Goal: Use online tool/utility: Utilize a website feature to perform a specific function

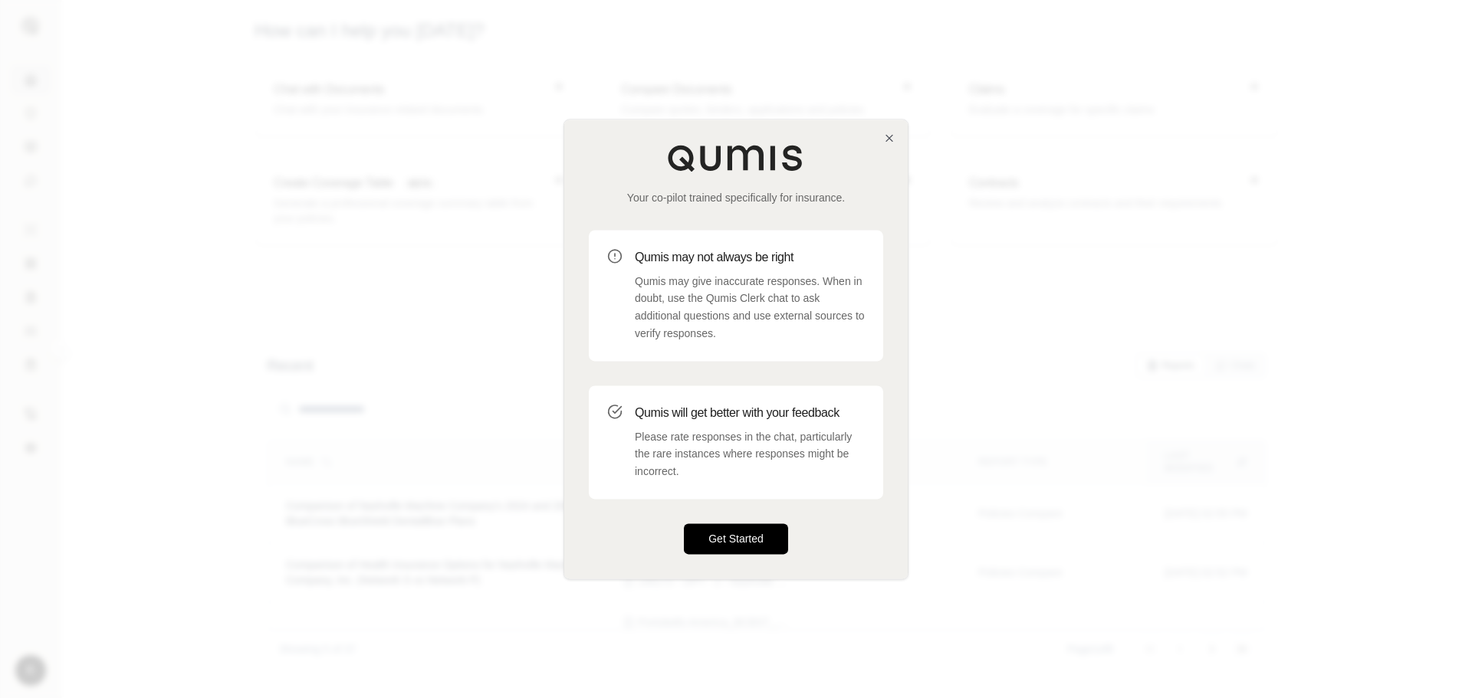
click at [718, 533] on button "Get Started" at bounding box center [736, 539] width 104 height 31
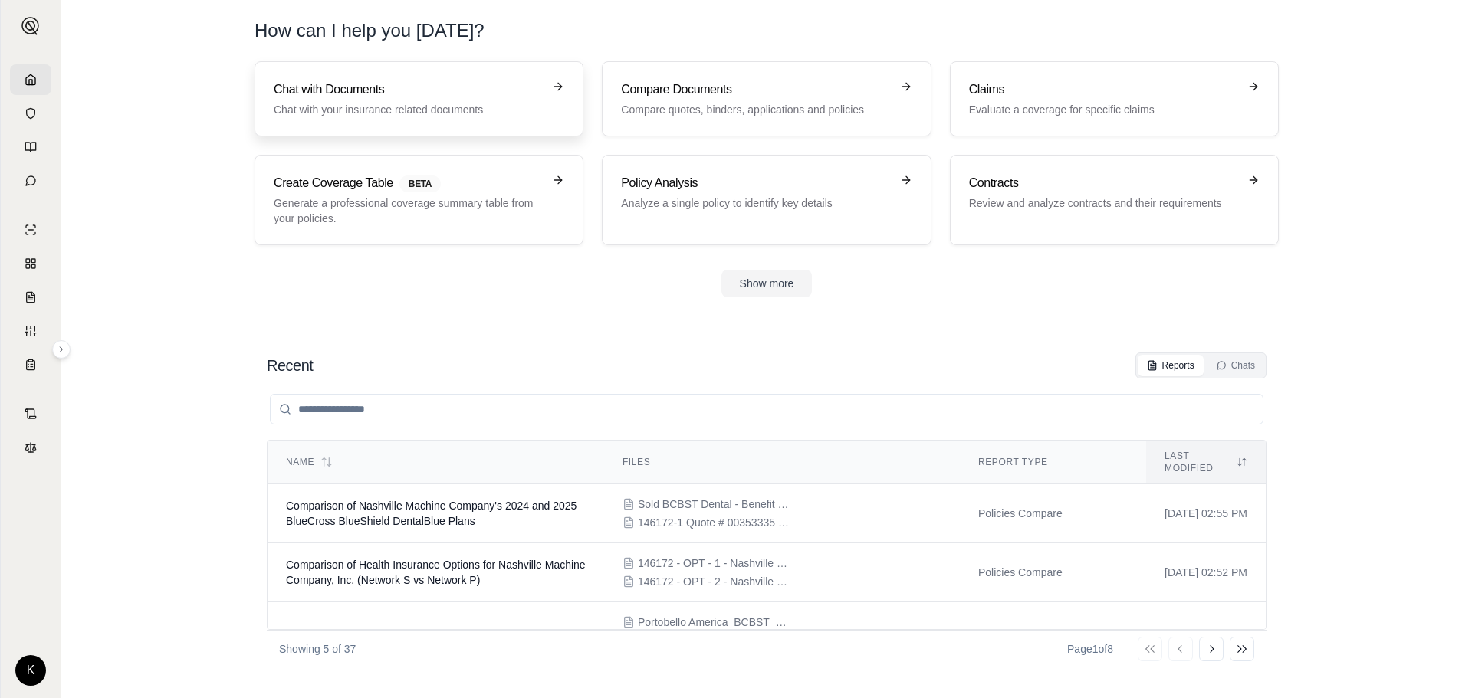
click at [343, 91] on h3 "Chat with Documents" at bounding box center [408, 90] width 269 height 18
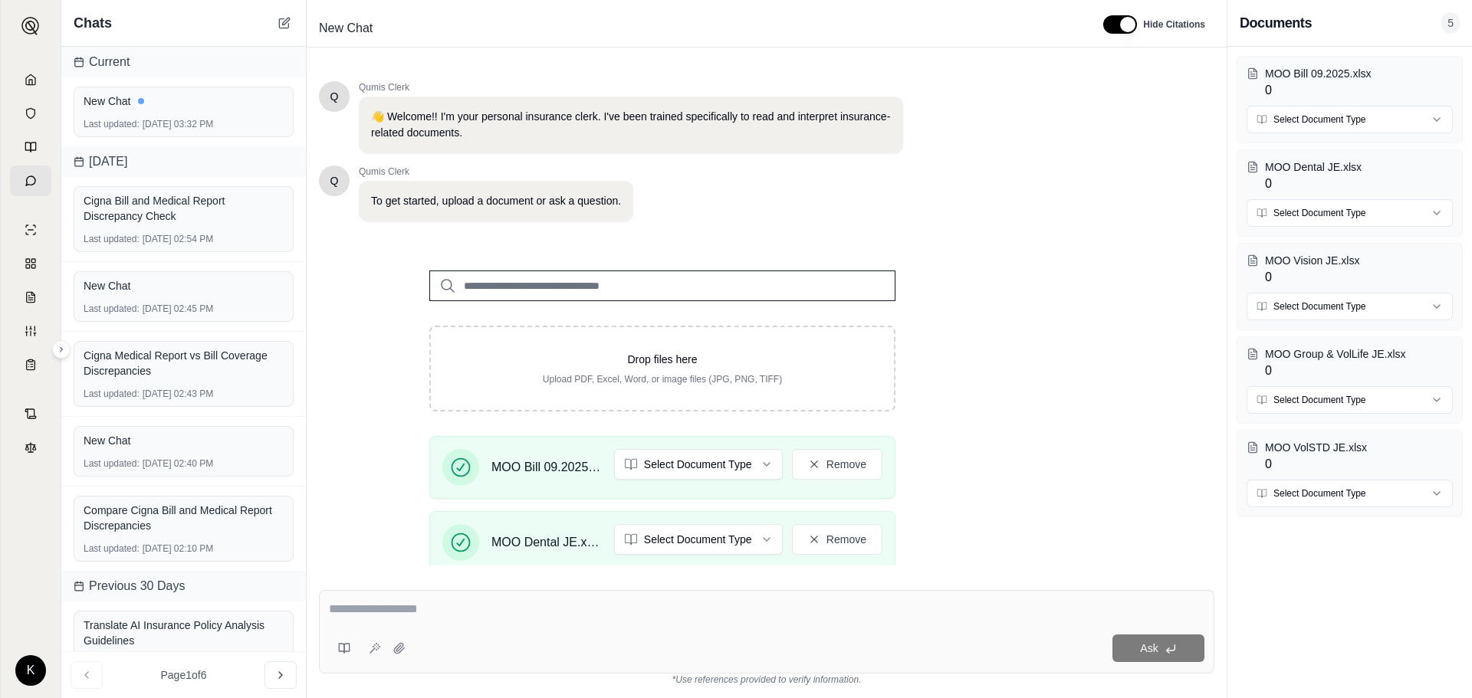
click at [988, 406] on div "Drop files here Upload PDF, Excel, Word, or image files (JPG, PNG, TIFF) MOO Bi…" at bounding box center [662, 529] width 687 height 566
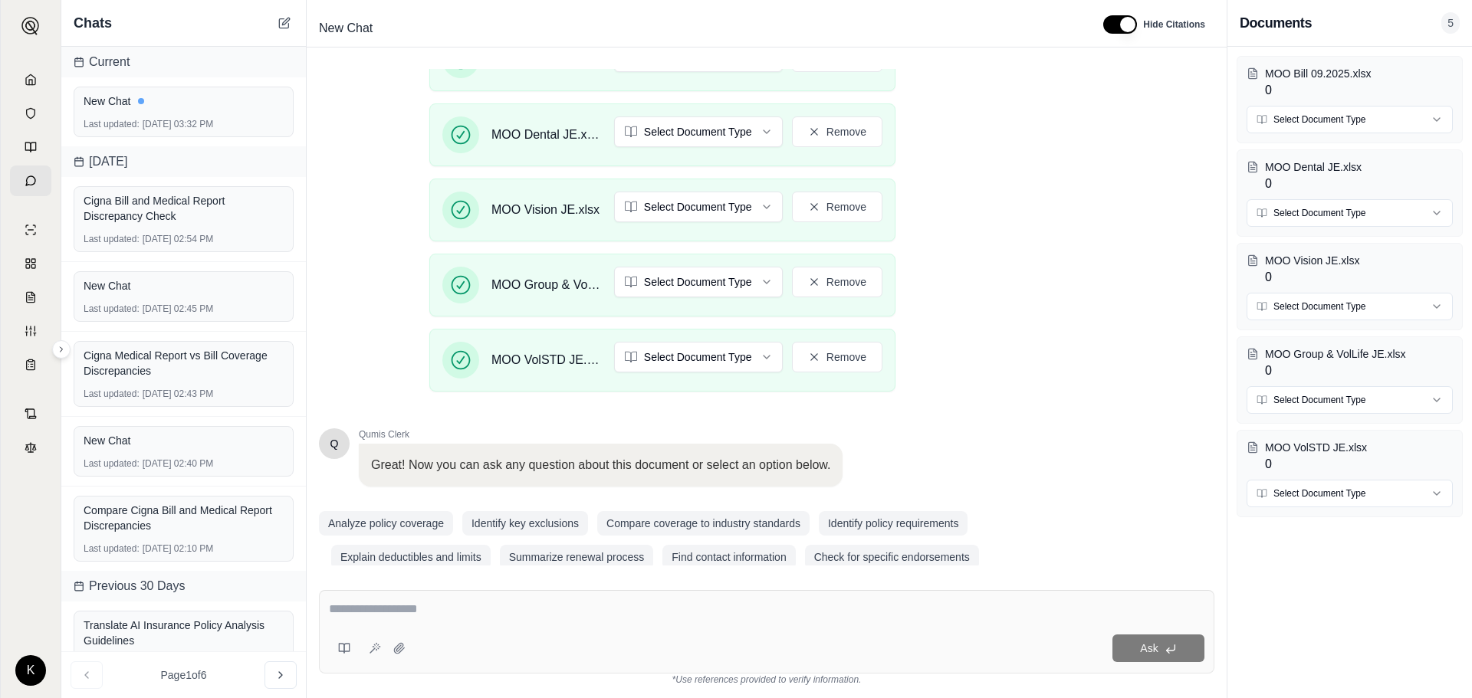
scroll to position [430, 0]
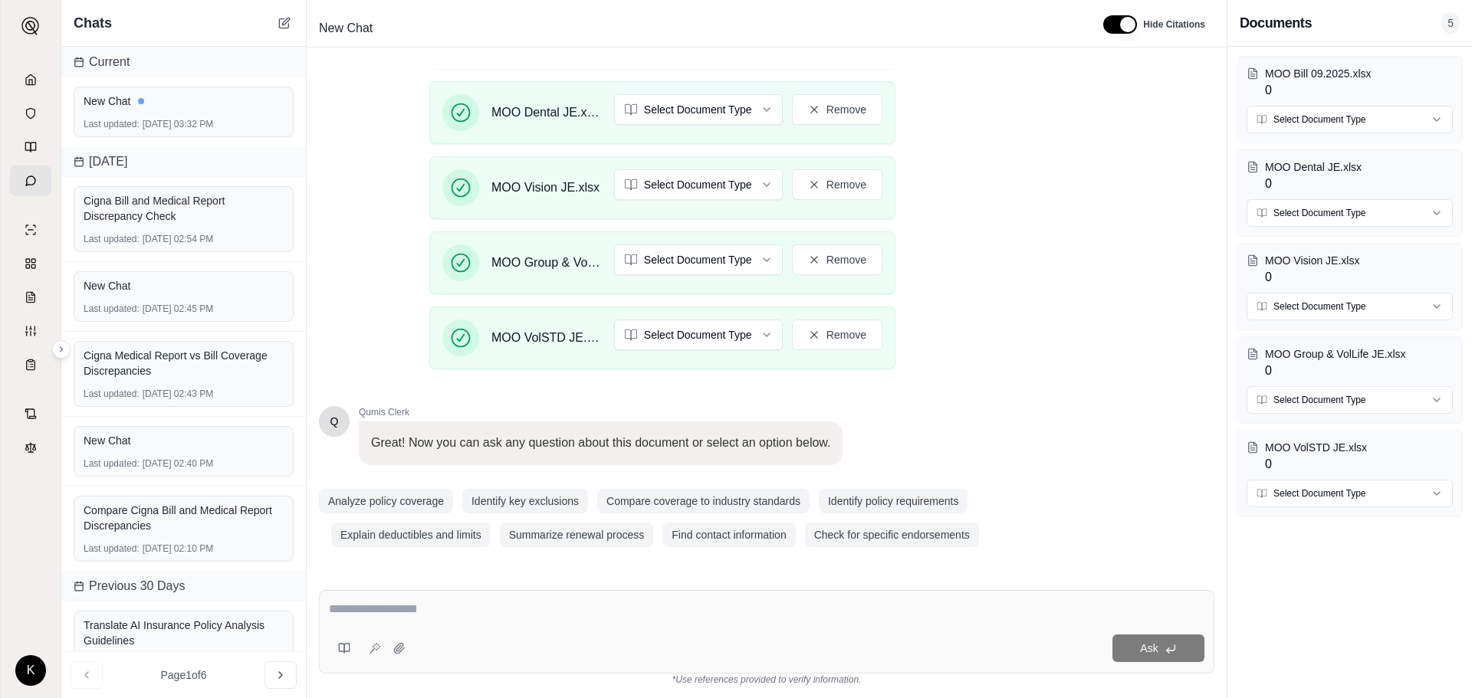
click at [367, 611] on textarea at bounding box center [767, 609] width 876 height 18
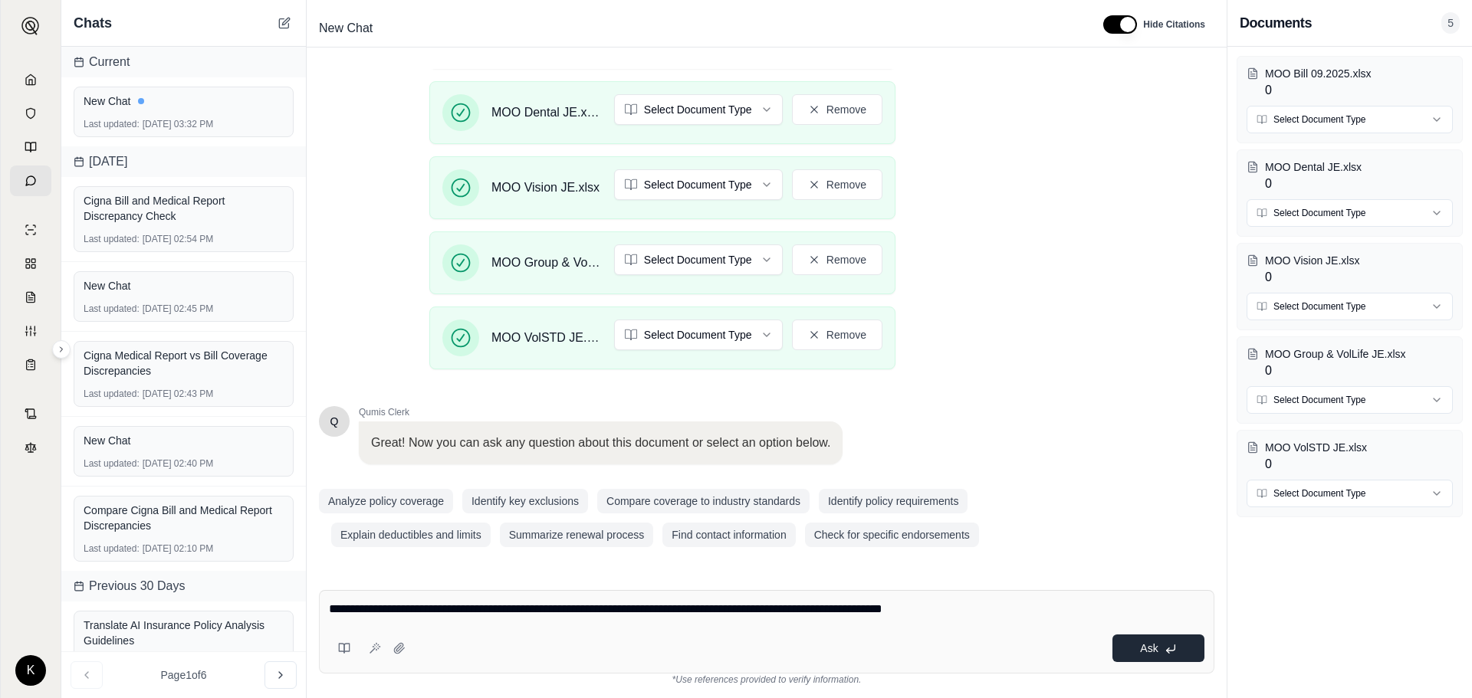
type textarea "**********"
click at [1155, 649] on span "Ask" at bounding box center [1149, 648] width 18 height 12
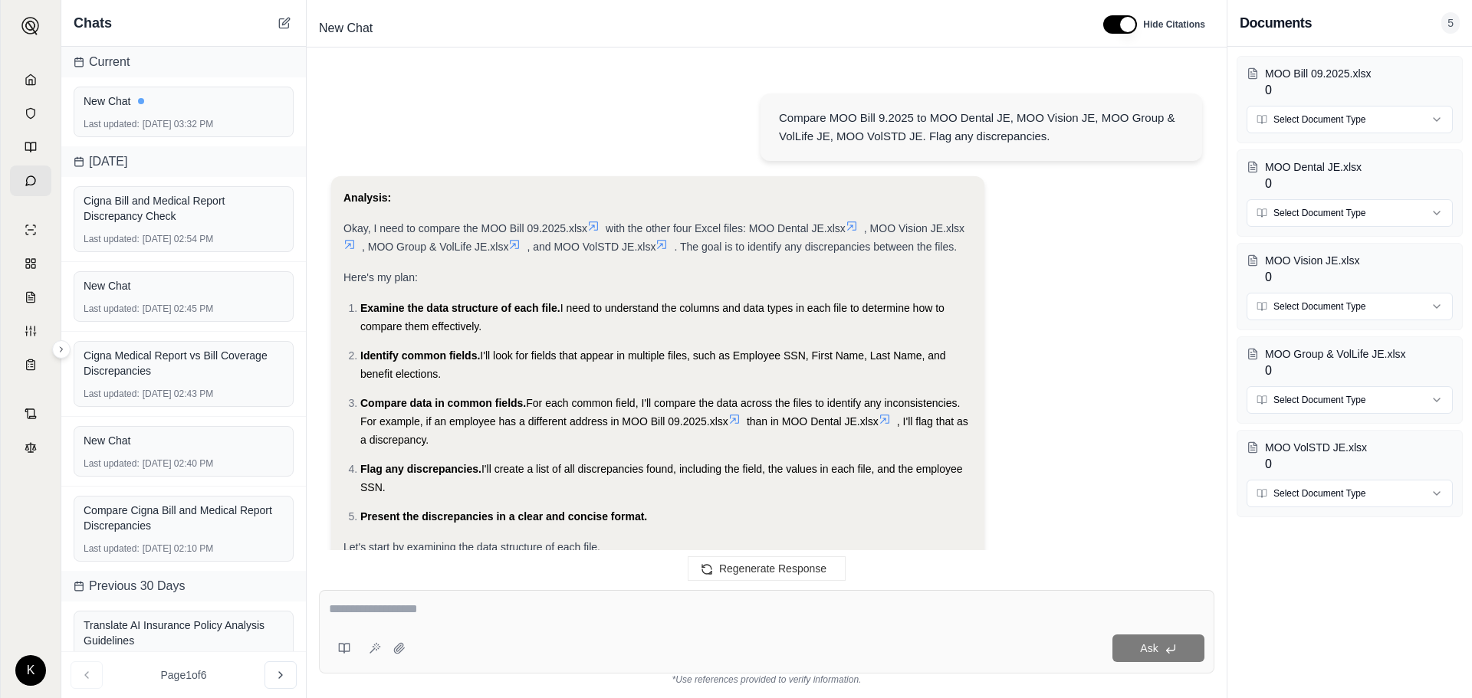
scroll to position [2512, 0]
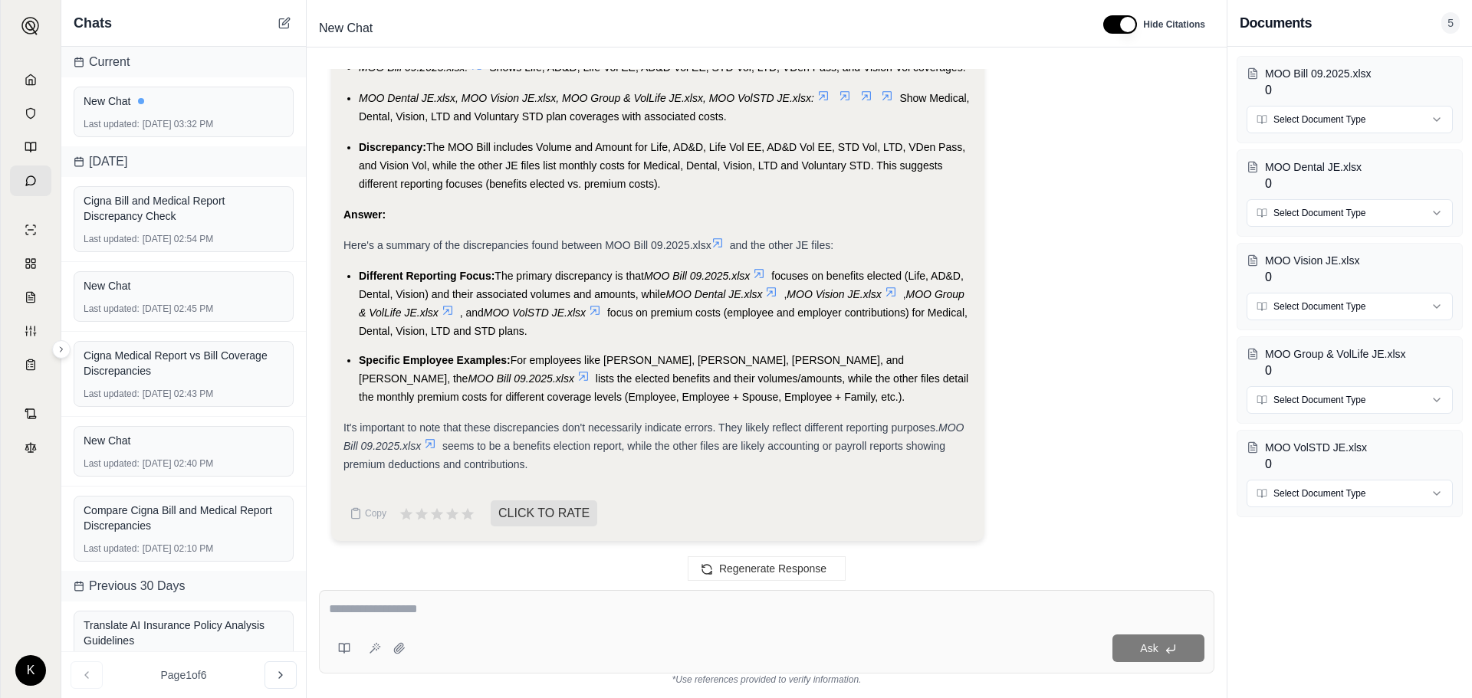
click at [349, 607] on textarea at bounding box center [767, 609] width 876 height 18
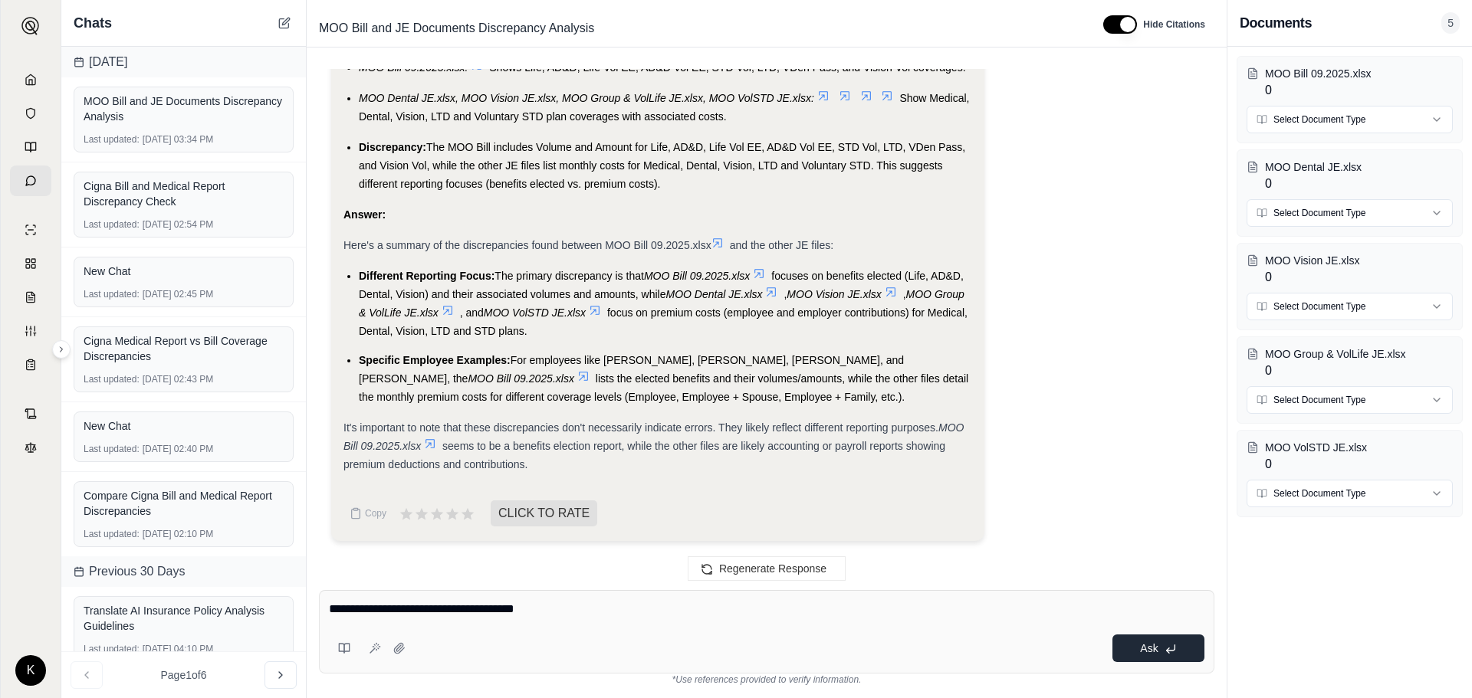
type textarea "**********"
click at [1149, 649] on span "Ask" at bounding box center [1149, 648] width 18 height 12
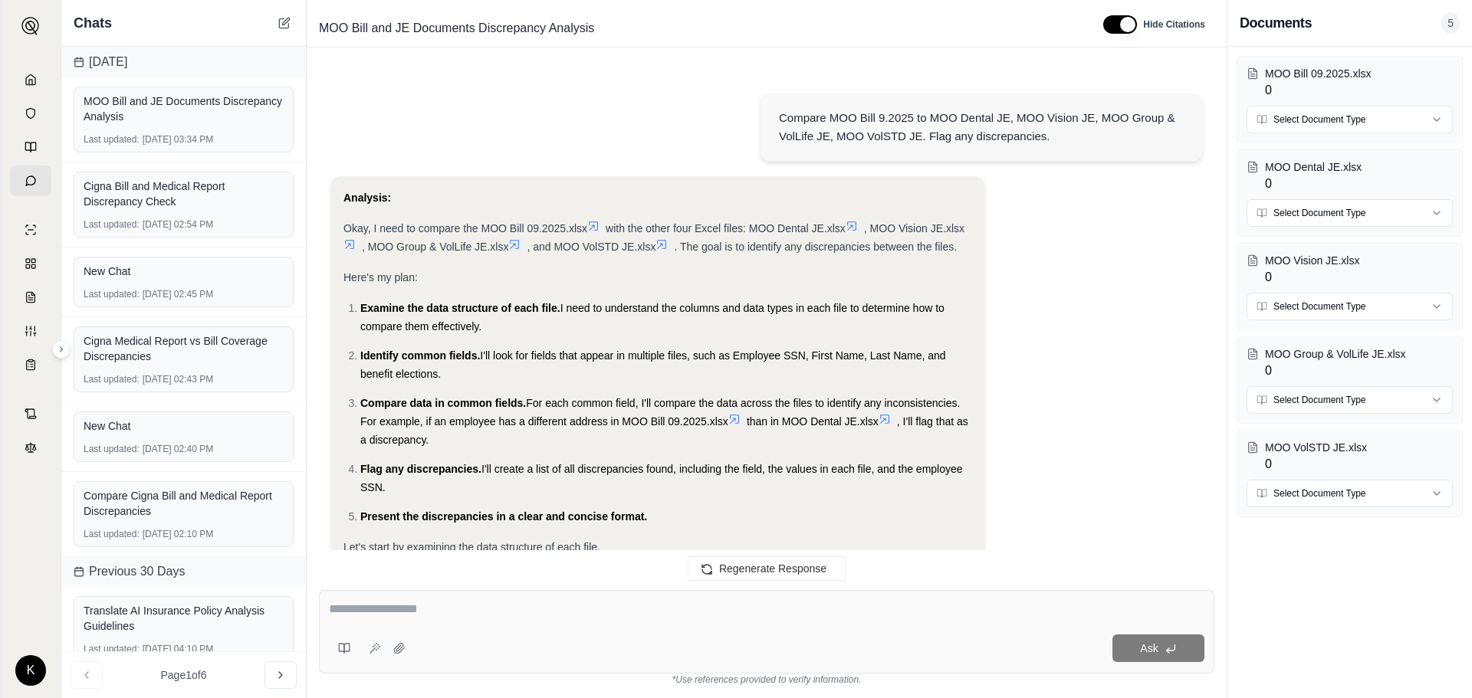
scroll to position [3496, 0]
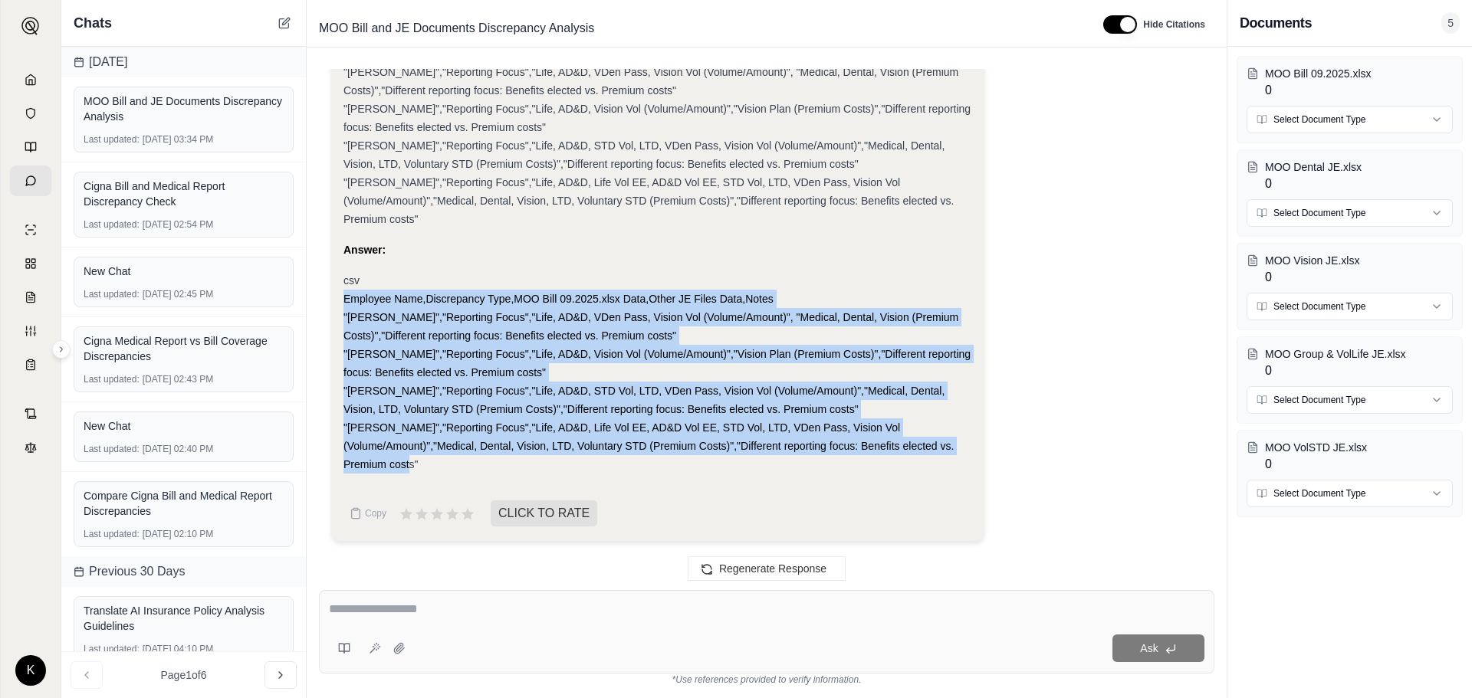
drag, startPoint x: 340, startPoint y: 301, endPoint x: 943, endPoint y: 461, distance: 623.6
click at [943, 461] on div "Analysis: Okay, I need to create a CSV representation of the discrepancies I id…" at bounding box center [657, 93] width 653 height 895
copy div "Employee Name,Discrepancy Type,MOO Bill 09.2025.xlsx Data,Other JE Files Data,N…"
click at [712, 478] on div "Analysis: Okay, I need to create a CSV representation of the discrepancies I id…" at bounding box center [657, 72] width 629 height 828
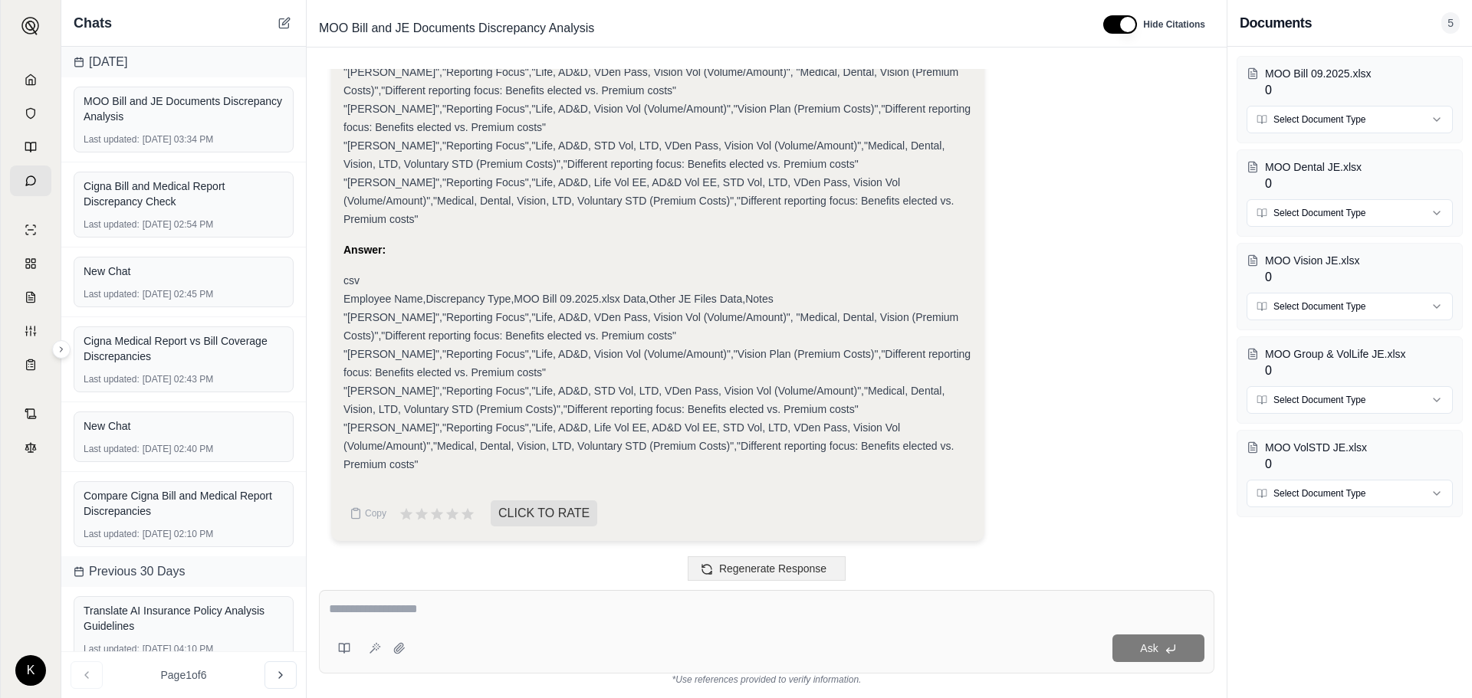
click at [748, 568] on span "Regenerate Response" at bounding box center [772, 569] width 107 height 12
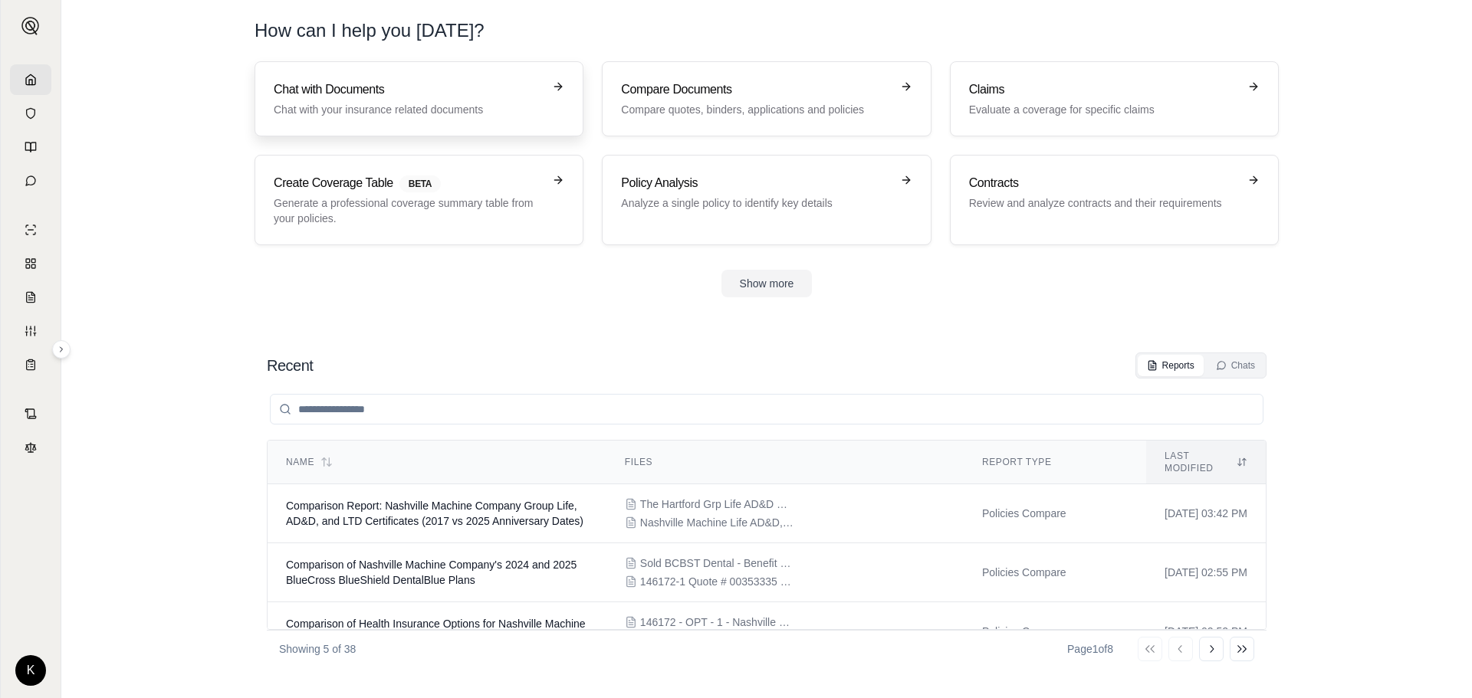
click at [317, 87] on h3 "Chat with Documents" at bounding box center [408, 90] width 269 height 18
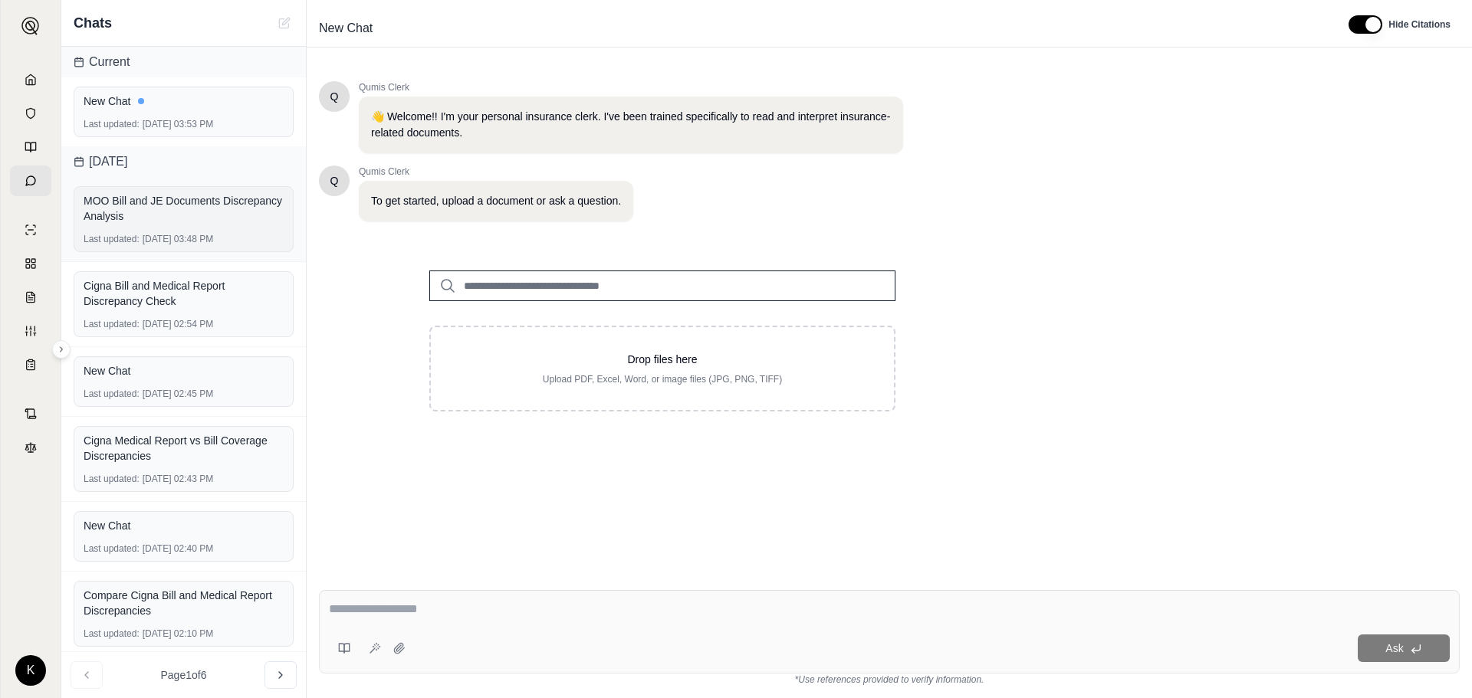
click at [133, 203] on div "MOO Bill and JE Documents Discrepancy Analysis" at bounding box center [184, 208] width 200 height 31
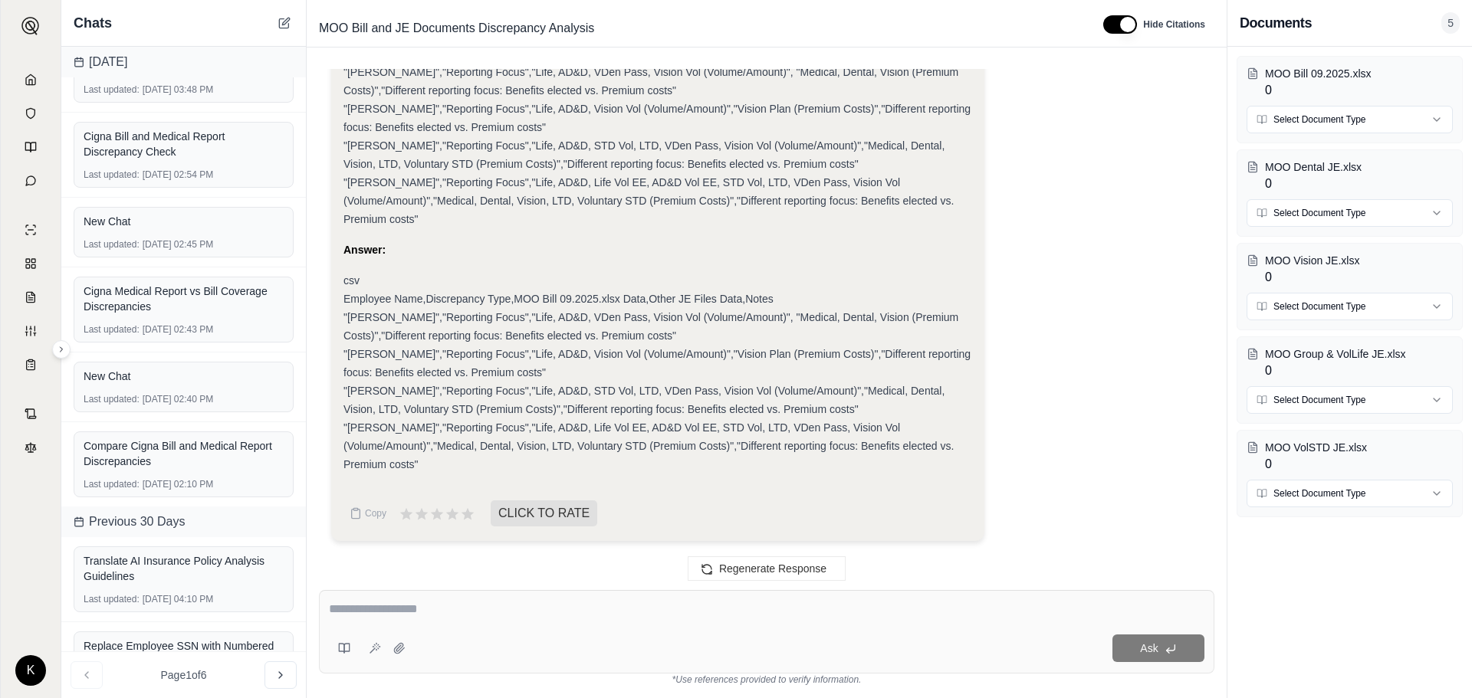
scroll to position [77, 0]
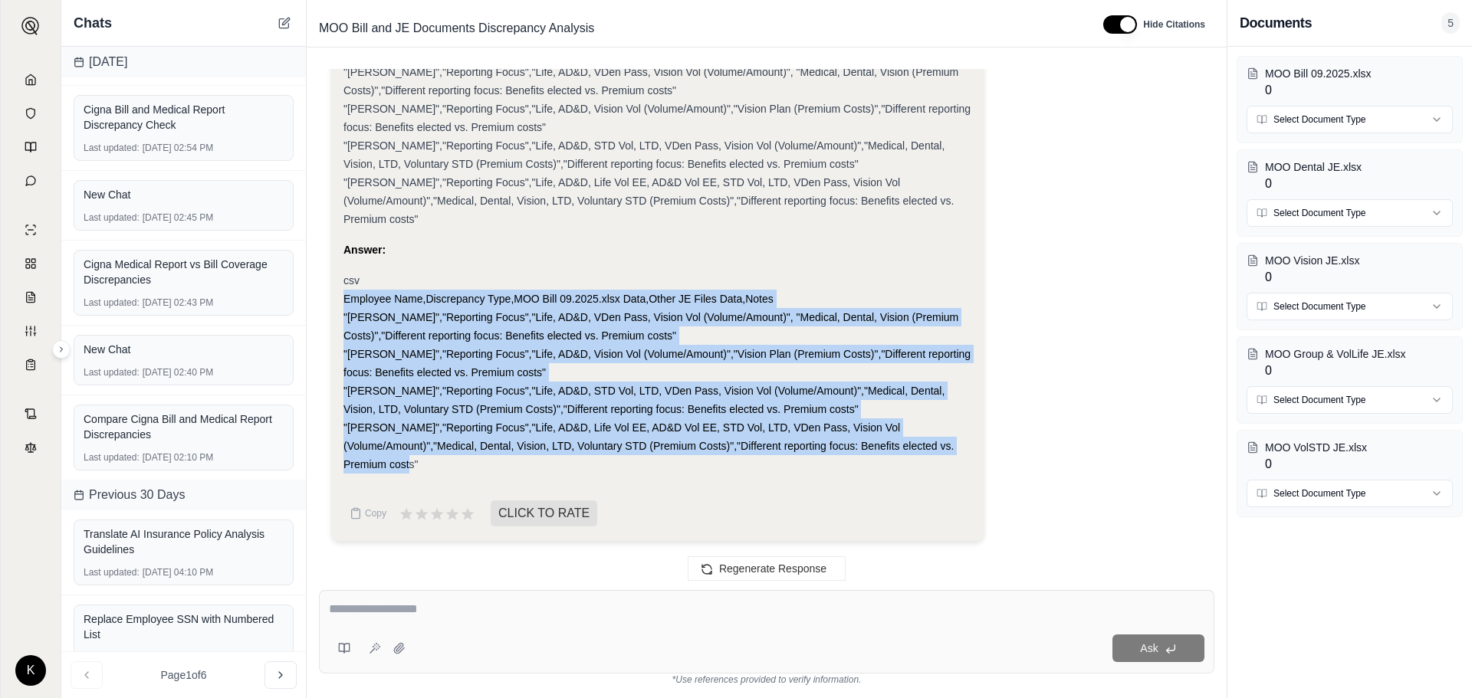
drag, startPoint x: 343, startPoint y: 304, endPoint x: 873, endPoint y: 461, distance: 552.6
click at [873, 461] on div "csv Employee Name,Discrepancy Type,MOO Bill 09.2025.xlsx Data,Other JE Files Da…" at bounding box center [657, 372] width 629 height 202
copy div "Employee Name,Discrepancy Type,MOO Bill 09.2025.xlsx Data,Other JE Files Data,N…"
